Goal: Information Seeking & Learning: Find contact information

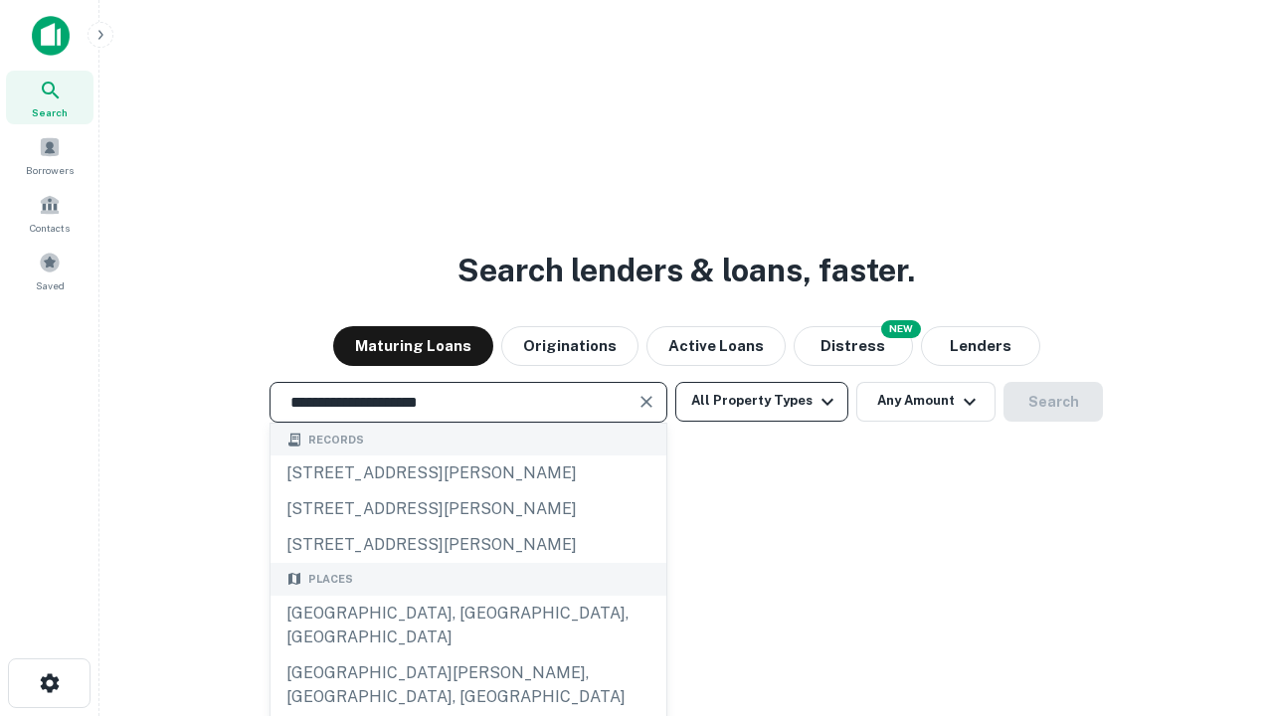
click at [467, 655] on div "[GEOGRAPHIC_DATA], [GEOGRAPHIC_DATA], [GEOGRAPHIC_DATA]" at bounding box center [468, 626] width 396 height 60
click at [762, 401] on button "All Property Types" at bounding box center [761, 402] width 173 height 40
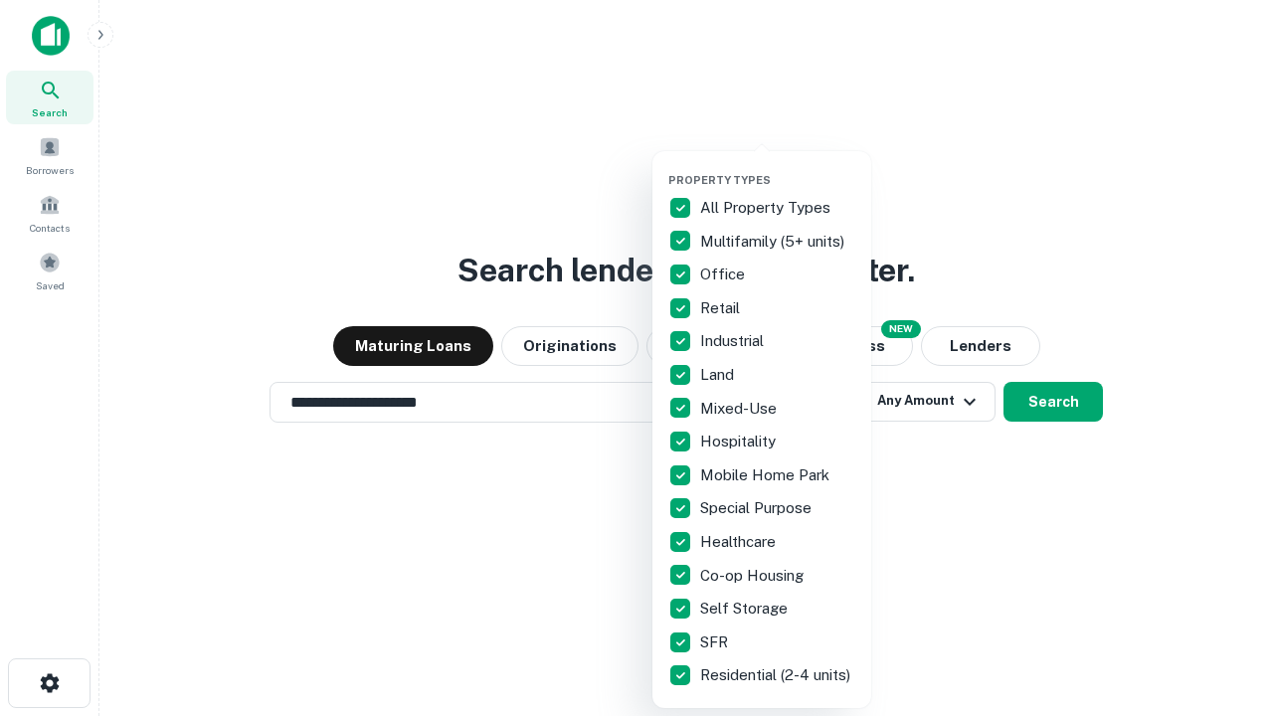
type input "**********"
click at [777, 167] on button "button" at bounding box center [777, 167] width 219 height 1
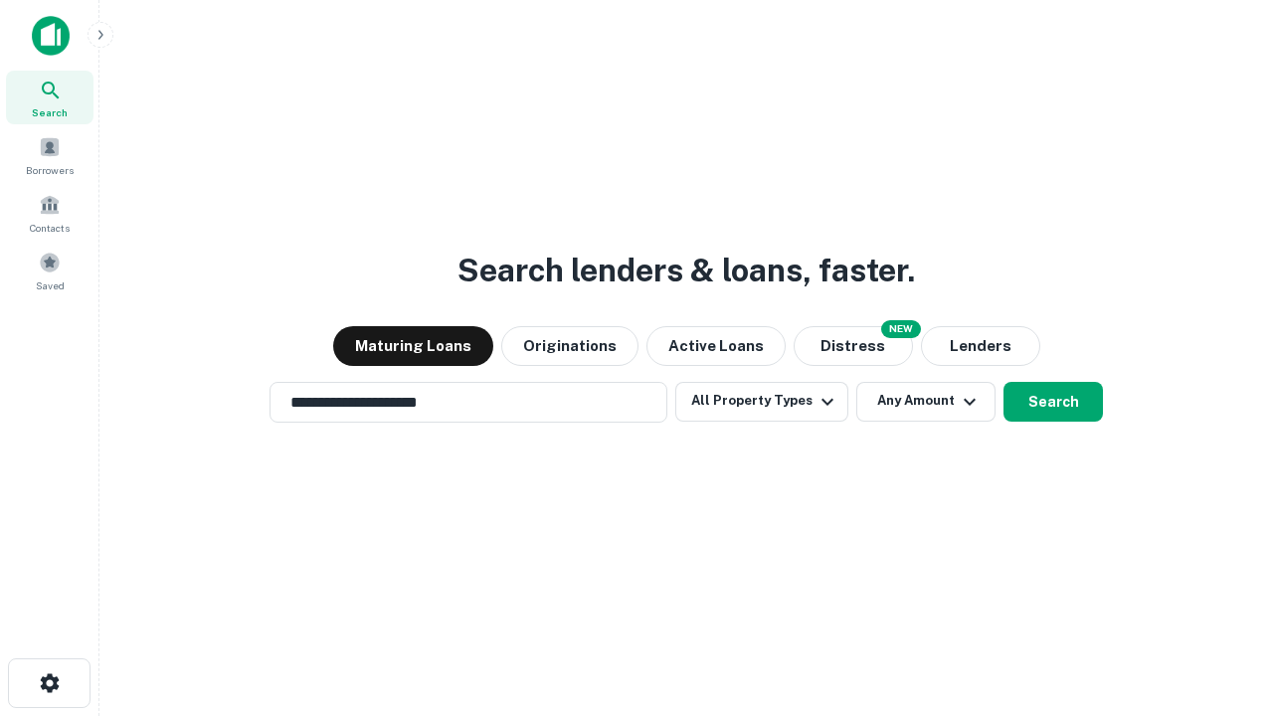
scroll to position [31, 0]
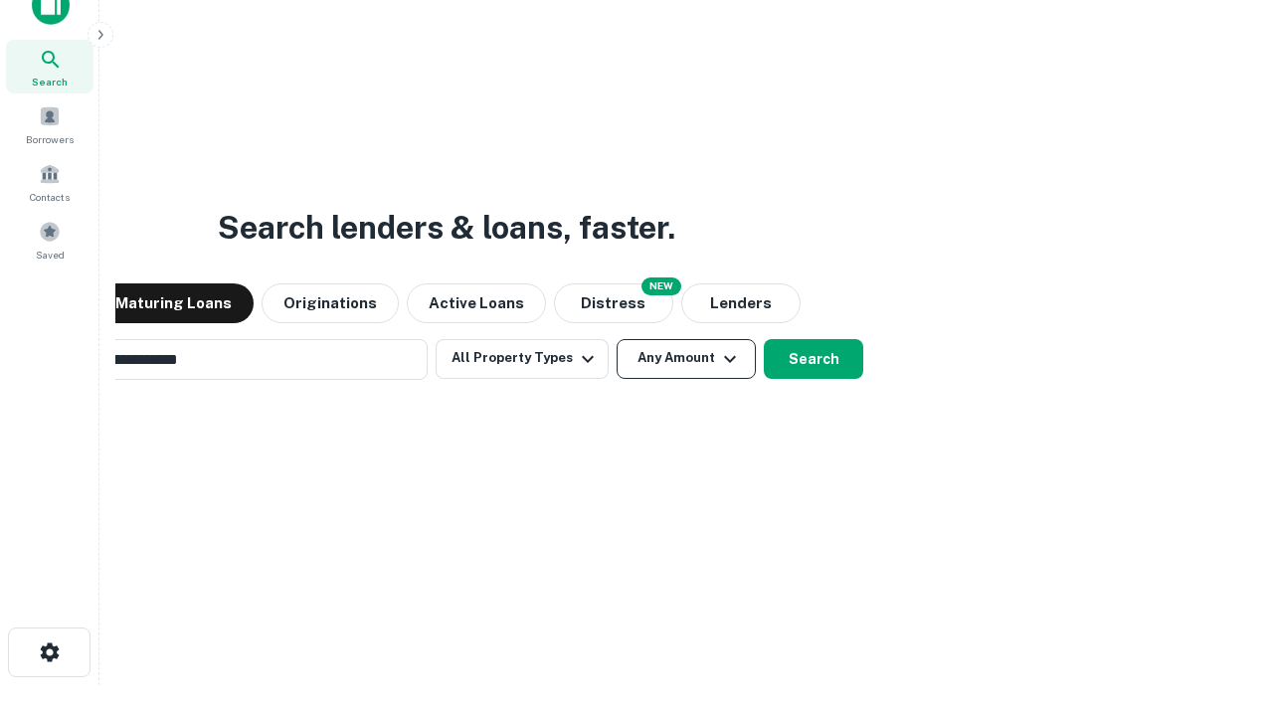
click at [616, 339] on button "Any Amount" at bounding box center [685, 359] width 139 height 40
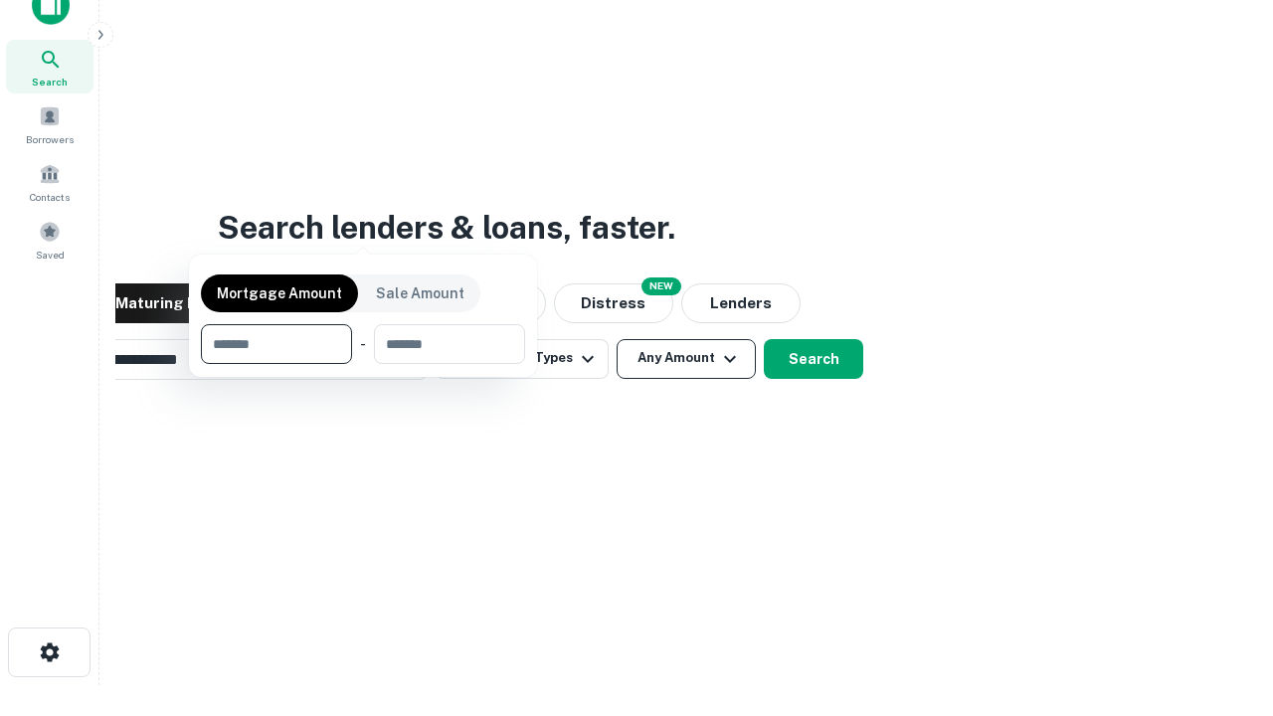
scroll to position [32, 0]
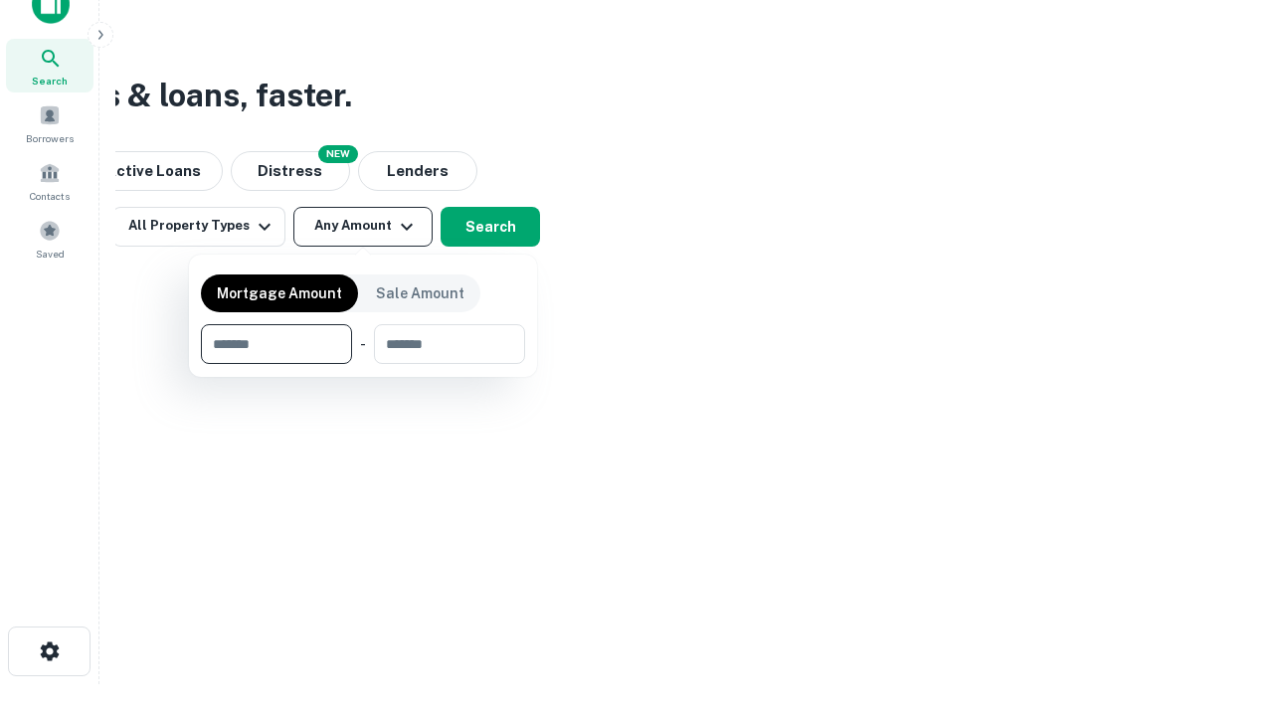
type input "*******"
click at [363, 364] on button "button" at bounding box center [363, 364] width 324 height 1
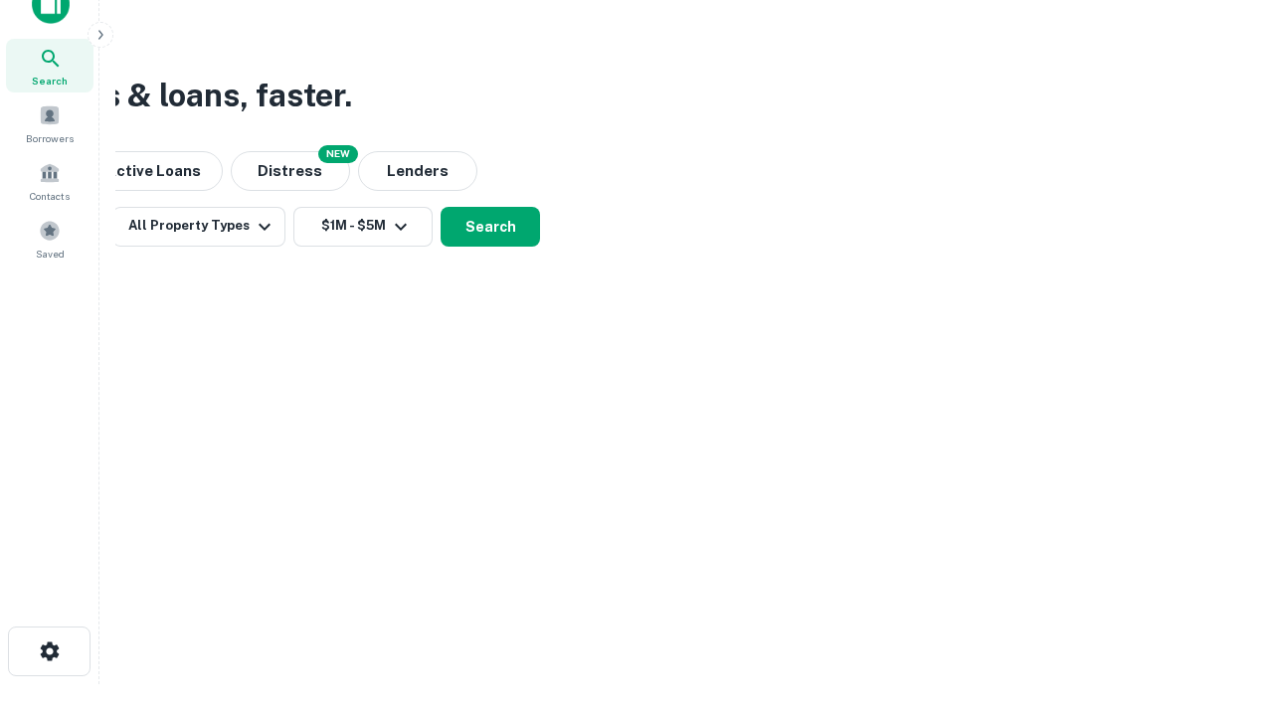
scroll to position [12, 367]
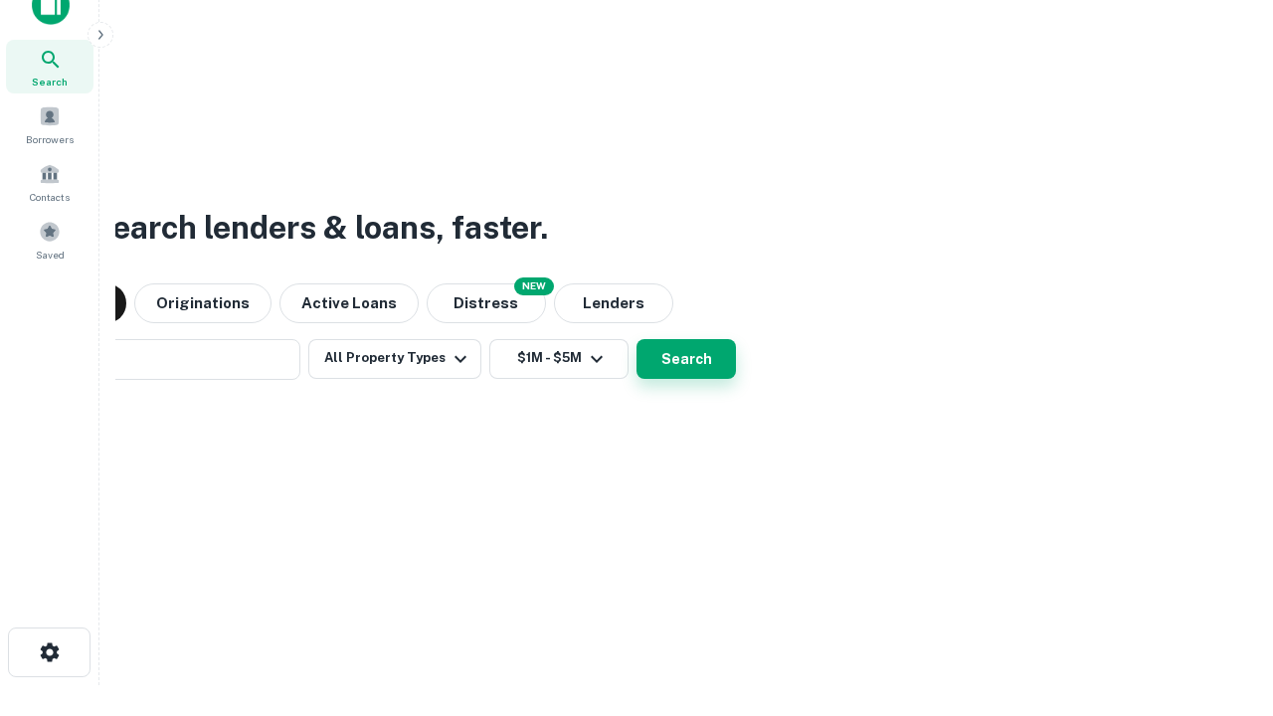
click at [636, 339] on button "Search" at bounding box center [685, 359] width 99 height 40
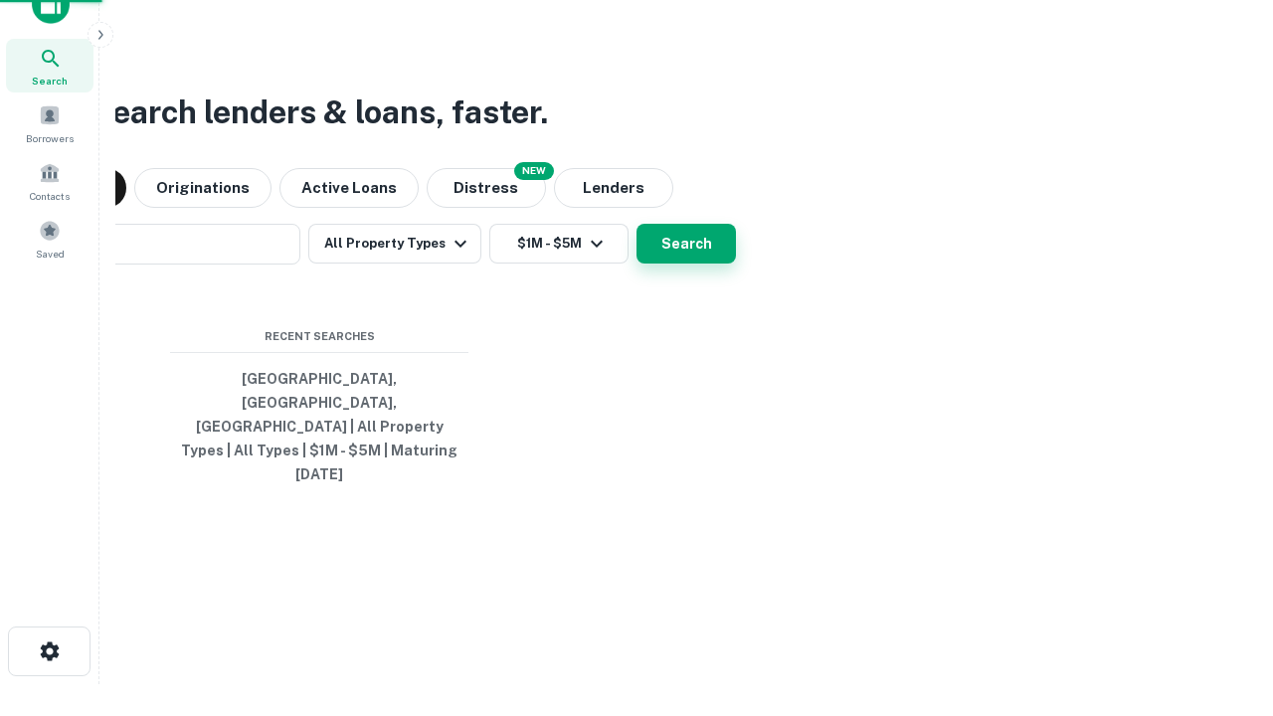
scroll to position [53, 563]
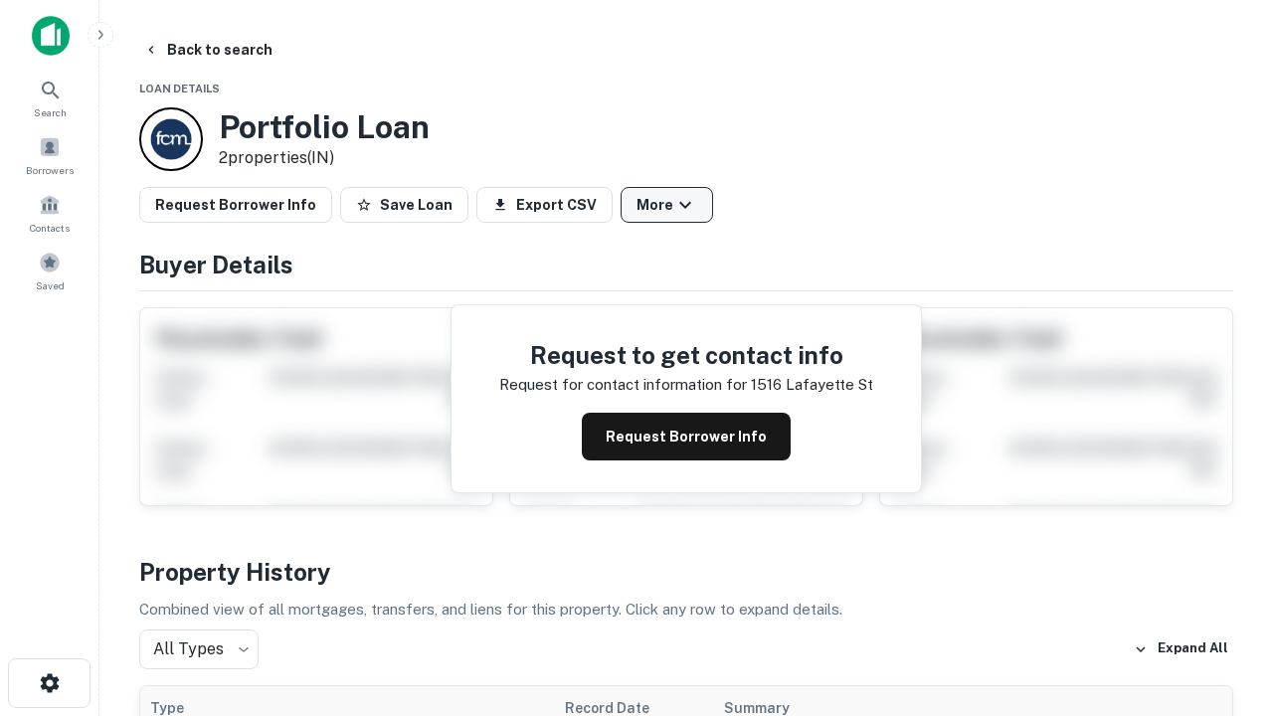
click at [666, 205] on button "More" at bounding box center [666, 205] width 92 height 36
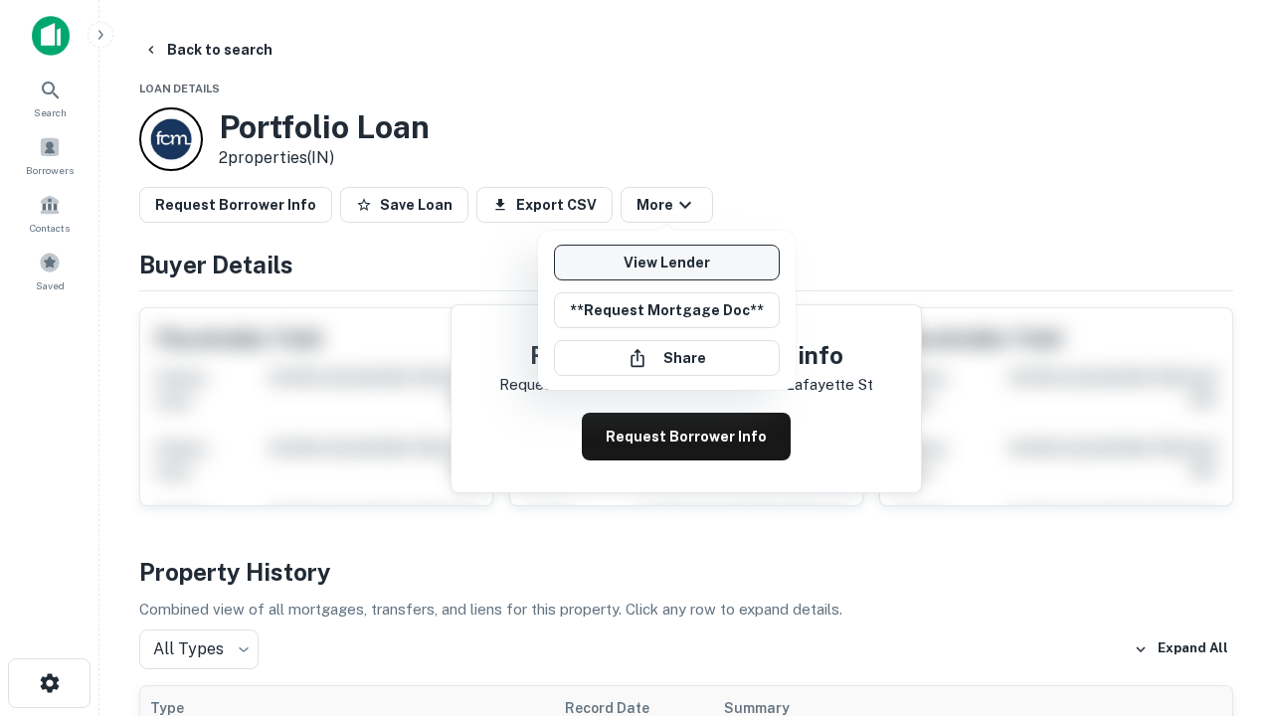
click at [666, 262] on link "View Lender" at bounding box center [667, 263] width 226 height 36
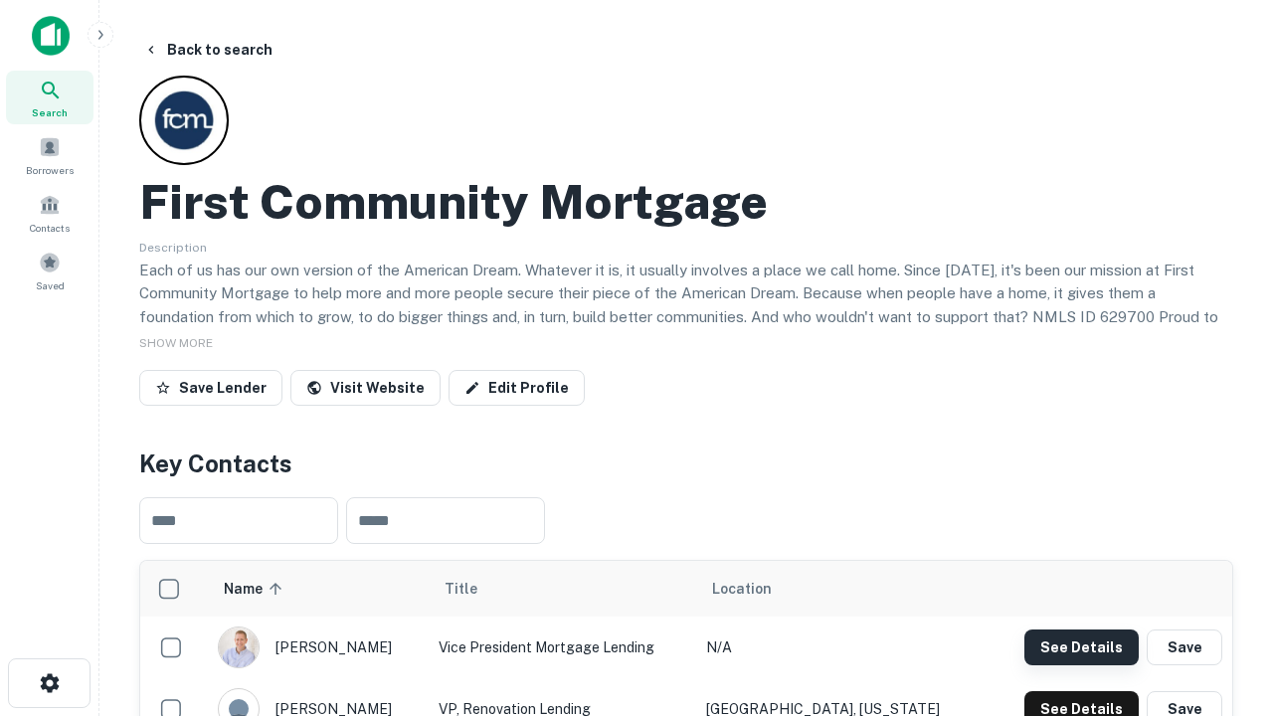
click at [1081, 646] on button "See Details" at bounding box center [1081, 647] width 114 height 36
click at [49, 683] on icon "button" at bounding box center [50, 683] width 24 height 24
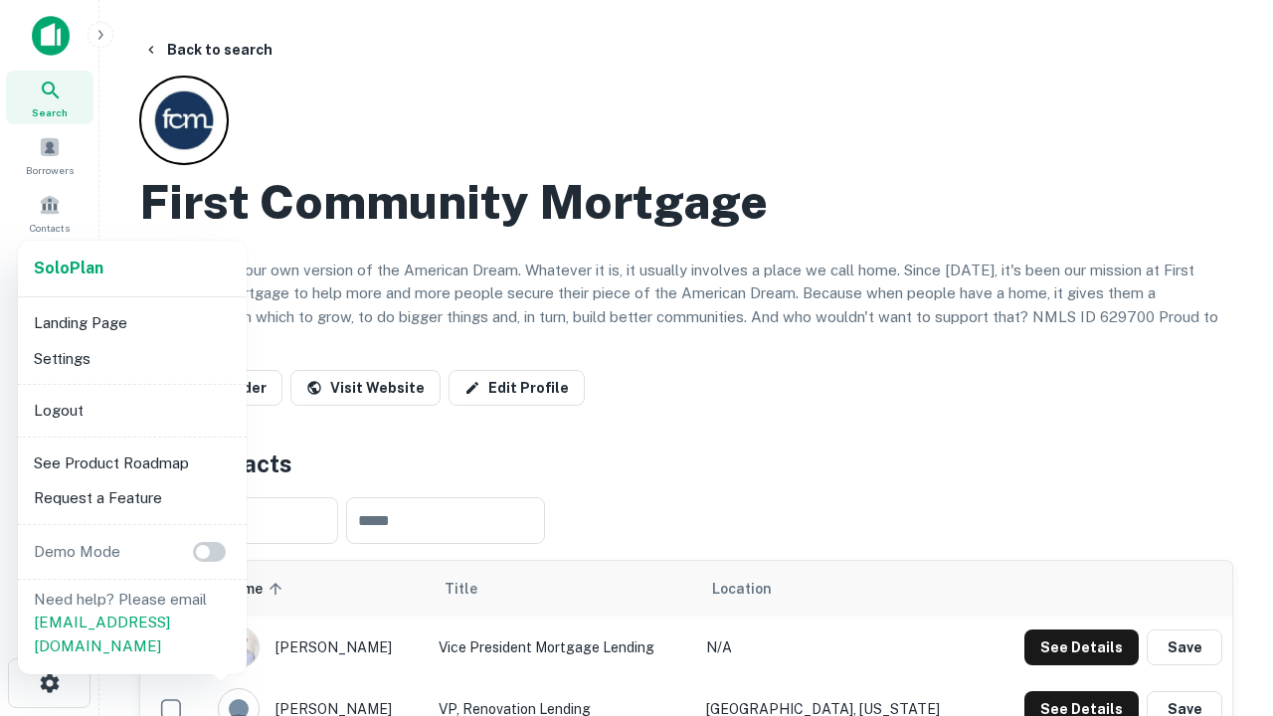
click at [131, 410] on li "Logout" at bounding box center [132, 411] width 213 height 36
